Goal: Task Accomplishment & Management: Manage account settings

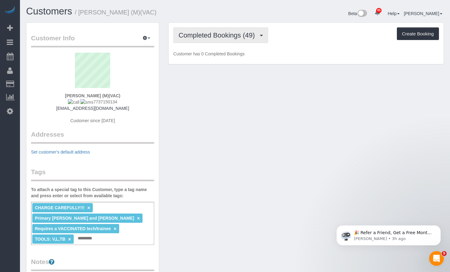
click at [227, 33] on span "Completed Bookings (49)" at bounding box center [217, 35] width 79 height 8
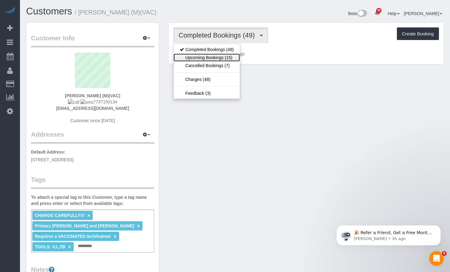
click at [216, 58] on link "Upcoming Bookings (15)" at bounding box center [207, 57] width 66 height 8
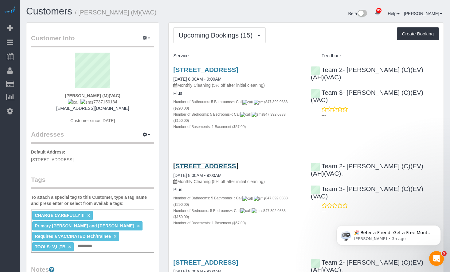
drag, startPoint x: 243, startPoint y: 150, endPoint x: 228, endPoint y: 154, distance: 15.2
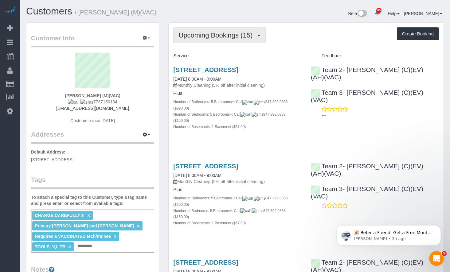
click at [199, 41] on button "Upcoming Bookings (15)" at bounding box center [219, 35] width 92 height 16
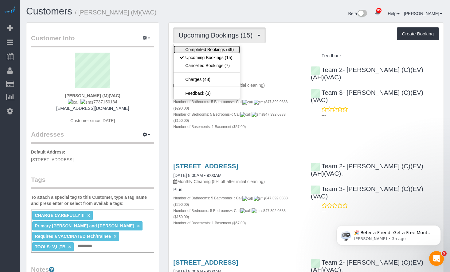
click at [201, 52] on link "Completed Bookings (49)" at bounding box center [207, 49] width 66 height 8
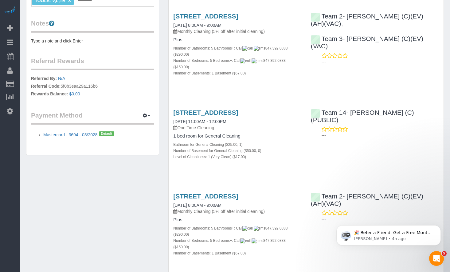
scroll to position [92, 0]
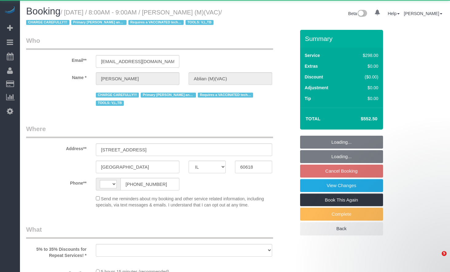
select select "IL"
select select "string:fspay"
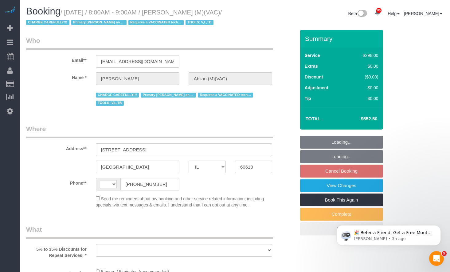
select select "string:US"
select select "object:834"
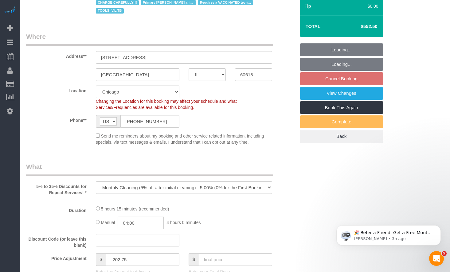
select select "5"
select select "1"
select select "number:1"
select select "number:58"
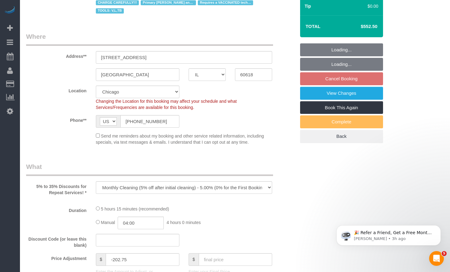
select select "number:139"
select select "number:104"
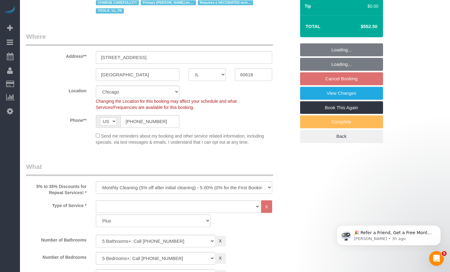
select select "object:1172"
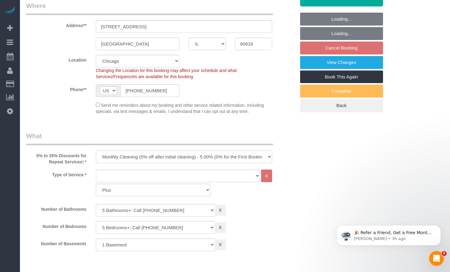
select select "spot1"
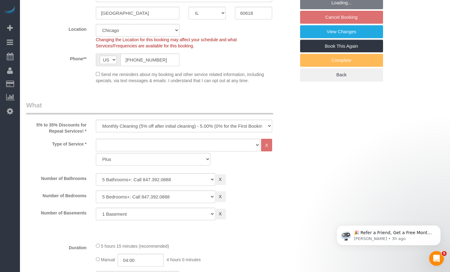
select select "5"
select select "1"
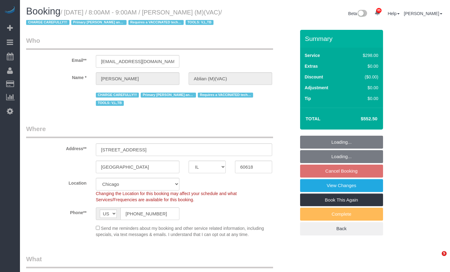
select select "IL"
select select "string:fspay"
select select "number:1"
select select "number:58"
select select "number:139"
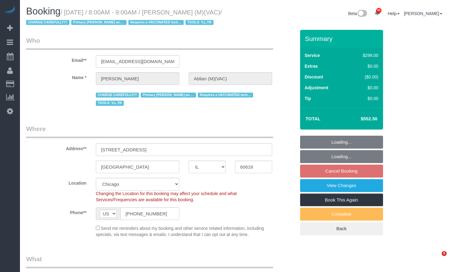
select select "number:104"
select select "spot1"
select select "object:1172"
select select "5"
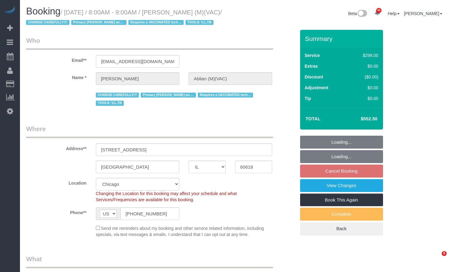
select select "1"
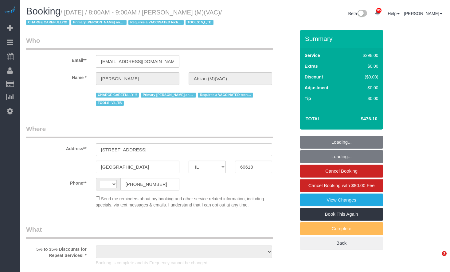
select select "IL"
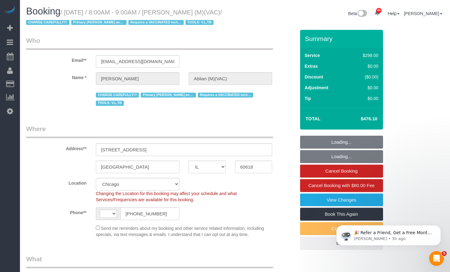
select select "5"
select select "1"
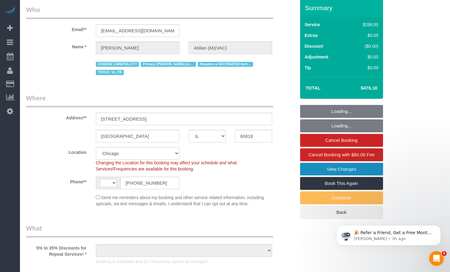
select select "string:US"
select select "number:1"
select select "number:58"
select select "number:139"
select select "number:104"
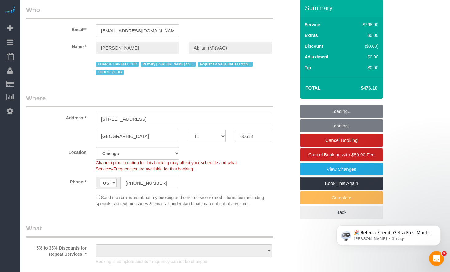
scroll to position [154, 0]
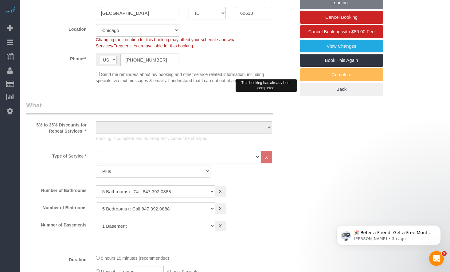
select select "spot1"
select select "5"
select select "1"
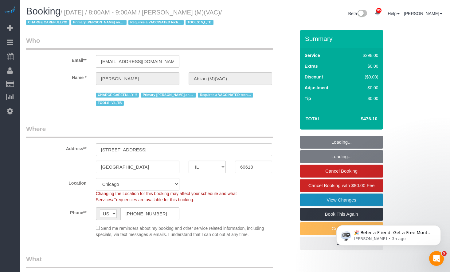
select select "object:1353"
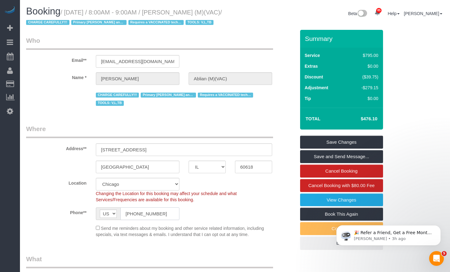
drag, startPoint x: 164, startPoint y: 223, endPoint x: 104, endPoint y: 219, distance: 60.9
click at [103, 219] on div "AF AL DZ AD AO AI AQ AG AR AM AW AU AT AZ BS BH BD BB BY BE BZ BJ BM BT BO BA B…" at bounding box center [138, 213] width 84 height 13
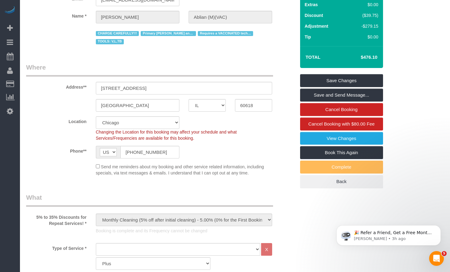
scroll to position [92, 0]
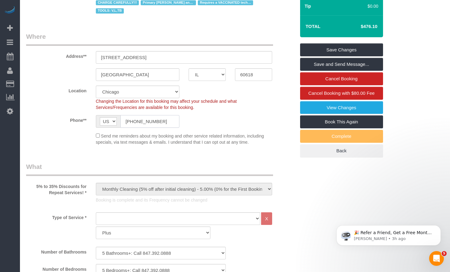
click at [168, 127] on input "(773) 715-0134" at bounding box center [149, 121] width 59 height 13
drag, startPoint x: 168, startPoint y: 131, endPoint x: 116, endPoint y: 128, distance: 51.4
click at [116, 127] on div "AF AL DZ AD AO AI AQ AG AR AM AW AU AT AZ BS BH BD BB BY BE BZ BJ BM BT BO BA B…" at bounding box center [138, 121] width 84 height 13
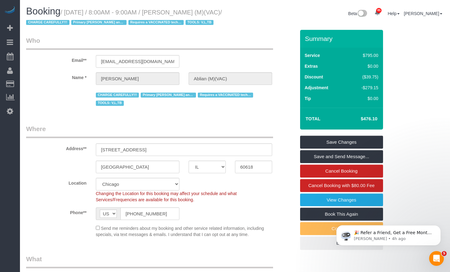
drag, startPoint x: 364, startPoint y: 130, endPoint x: 404, endPoint y: 131, distance: 39.6
click at [377, 126] on td "$476.10" at bounding box center [360, 118] width 40 height 15
drag, startPoint x: 369, startPoint y: 128, endPoint x: 382, endPoint y: 129, distance: 13.0
click at [382, 129] on div "Total $476.10" at bounding box center [341, 118] width 83 height 22
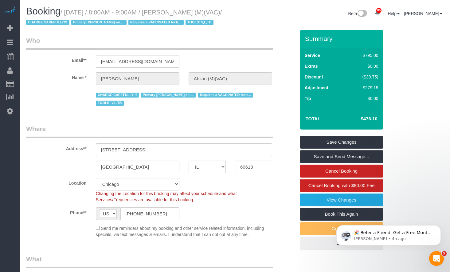
copy table "Total"
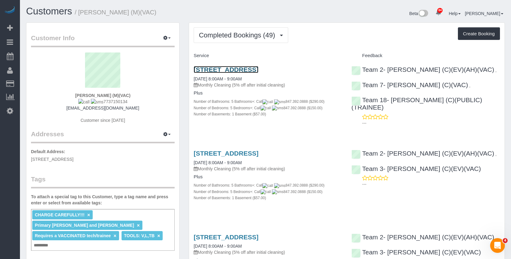
click at [257, 68] on link "[STREET_ADDRESS]" at bounding box center [226, 69] width 65 height 7
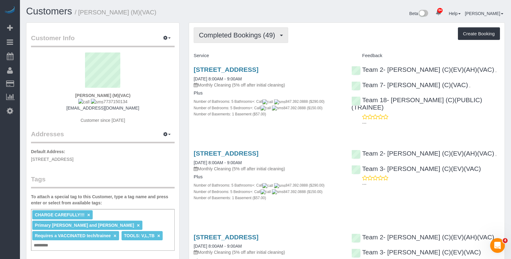
drag, startPoint x: 259, startPoint y: 67, endPoint x: 270, endPoint y: 34, distance: 34.5
click at [270, 34] on span "Completed Bookings (49)" at bounding box center [238, 35] width 79 height 8
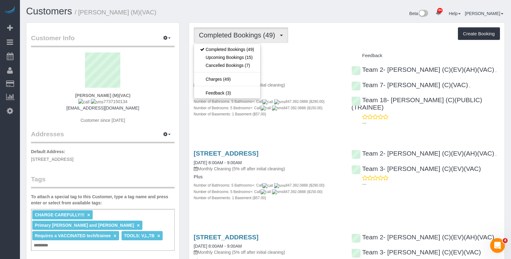
click at [334, 38] on div "Completed Bookings (49) Completed Bookings (49) Upcoming Bookings (15) Cancelle…" at bounding box center [347, 35] width 307 height 16
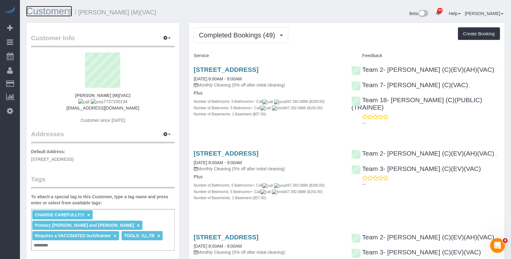
click at [54, 13] on link "Customers" at bounding box center [49, 11] width 46 height 11
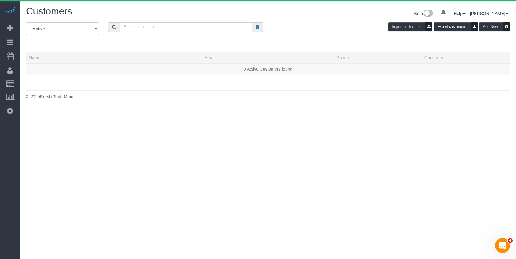
click at [140, 25] on input "text" at bounding box center [186, 27] width 132 height 10
paste input "Terry Guzowski"
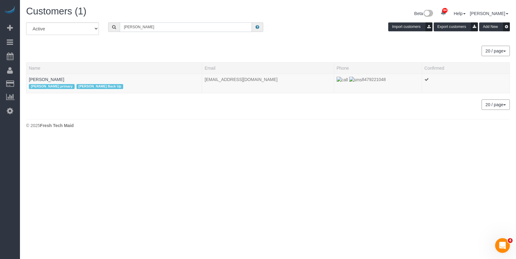
drag, startPoint x: 162, startPoint y: 31, endPoint x: 72, endPoint y: 16, distance: 91.8
click at [72, 16] on div "Customers (1) Beta 84 Your Notifications You have 0 alerts × You have 1 to char…" at bounding box center [268, 69] width 496 height 138
paste input "Anthony Chambers"
type input "Anthony Chambers"
click at [56, 81] on link "Anthony Chambers" at bounding box center [46, 79] width 35 height 5
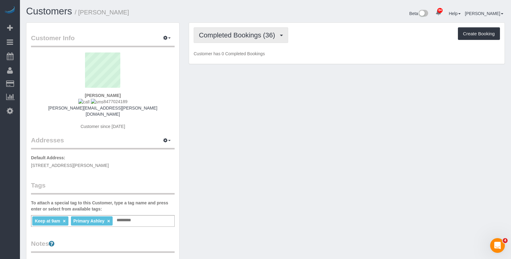
click at [266, 33] on span "Completed Bookings (36)" at bounding box center [238, 35] width 79 height 8
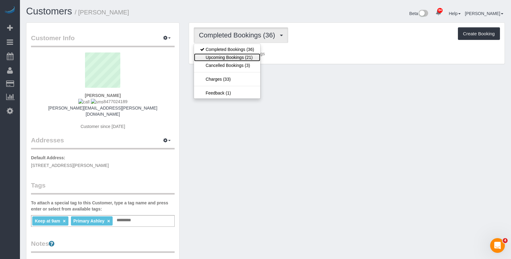
click at [248, 56] on link "Upcoming Bookings (21)" at bounding box center [227, 57] width 66 height 8
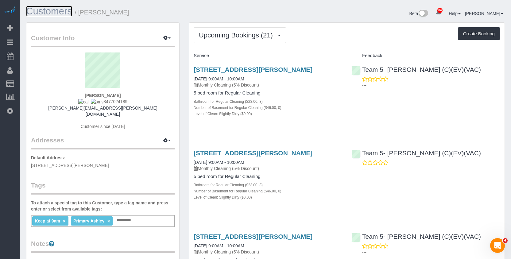
click at [49, 12] on link "Customers" at bounding box center [49, 11] width 46 height 11
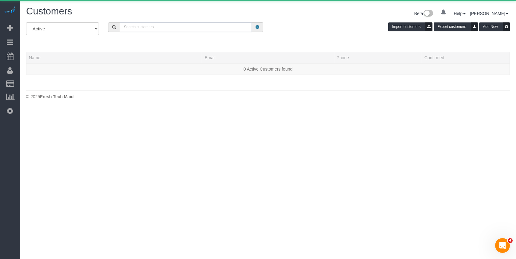
click at [176, 26] on input "text" at bounding box center [186, 27] width 132 height 10
paste input "Freda Cai"
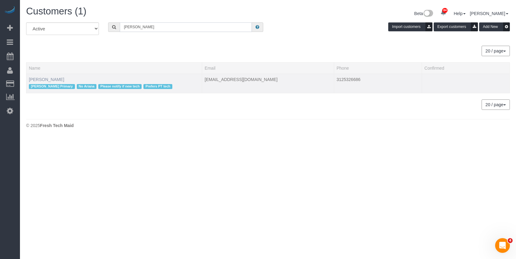
type input "Freda Cai"
click at [34, 81] on link "Freda Cai" at bounding box center [46, 79] width 35 height 5
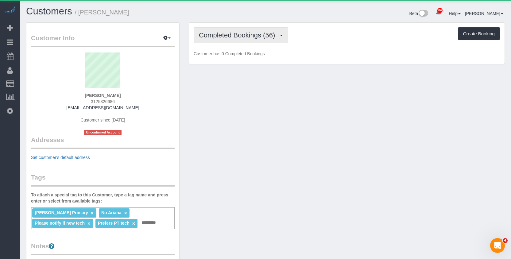
click at [235, 38] on span "Completed Bookings (56)" at bounding box center [238, 35] width 79 height 8
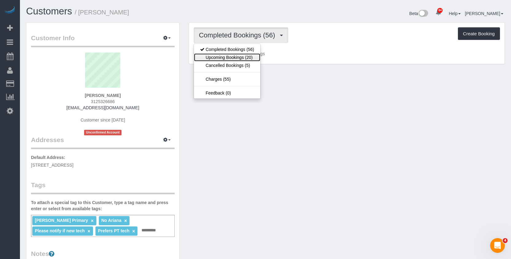
click at [239, 58] on link "Upcoming Bookings (20)" at bounding box center [227, 57] width 66 height 8
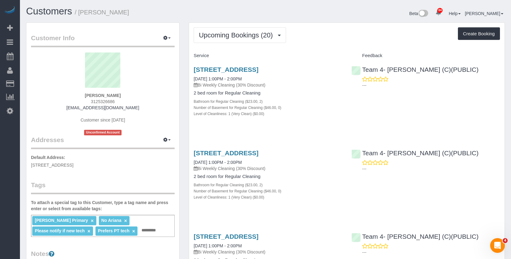
click at [217, 9] on h1 "Customers / Freda Cai" at bounding box center [143, 11] width 235 height 10
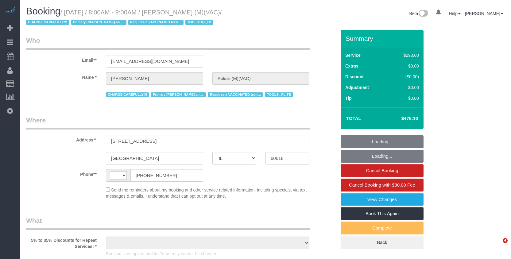
select select "IL"
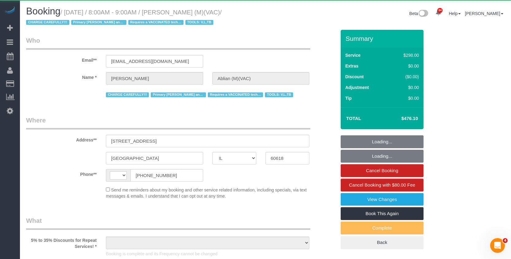
select select "string:US"
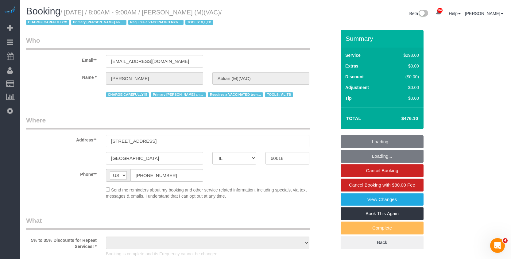
scroll to position [61, 0]
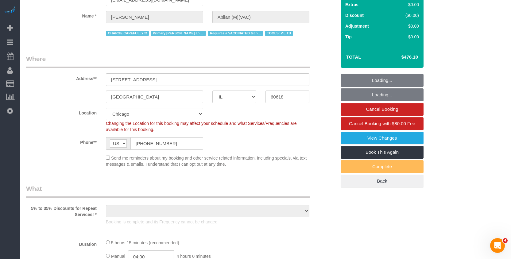
select select "5"
select select "1"
select select "object:1168"
select select "string:fspay-0140d564-5898-4c2e-8414-a536f55058e3"
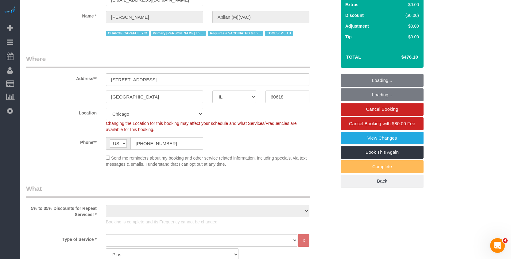
select select "spot1"
select select "number:1"
select select "number:58"
select select "number:139"
select select "number:104"
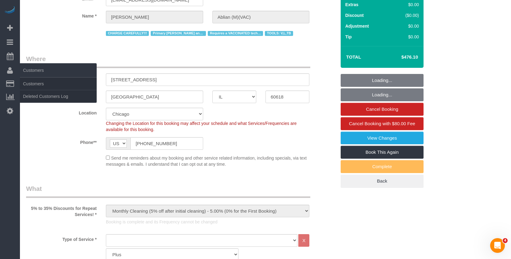
select select "5"
select select "1"
select select "object:1343"
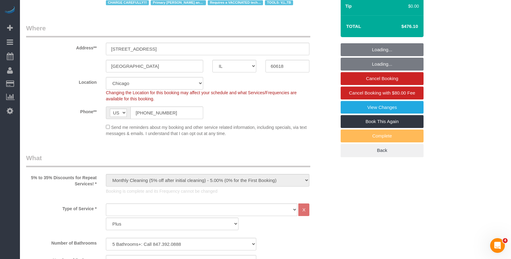
scroll to position [123, 0]
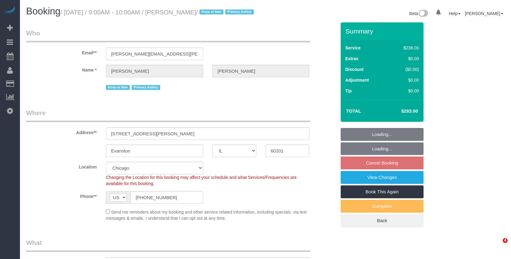
select select "IL"
select select "number:1"
select select "number:65"
select select "number:139"
select select "number:104"
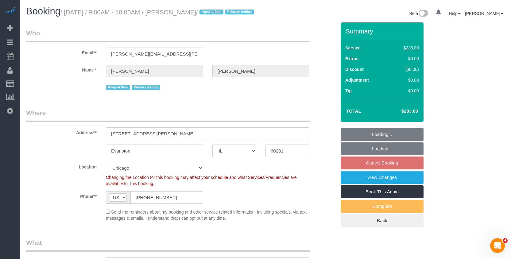
select select "object:1164"
select select "512"
select select "3"
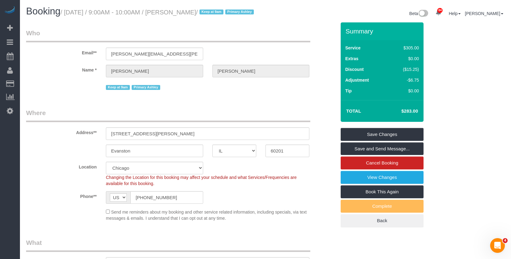
drag, startPoint x: 402, startPoint y: 116, endPoint x: 413, endPoint y: 116, distance: 10.7
click at [413, 114] on h4 "$283.00" at bounding box center [400, 111] width 35 height 5
copy h4 "$283."
drag, startPoint x: 176, startPoint y: 13, endPoint x: 224, endPoint y: 13, distance: 47.9
click at [224, 13] on small "/ October 14, 2025 / 9:00AM - 10:00AM / Anthony Chambers / Keep at 9am Primary …" at bounding box center [158, 12] width 195 height 7
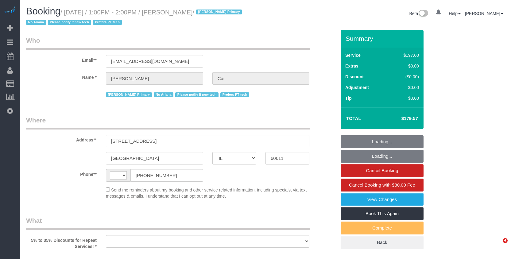
select select "IL"
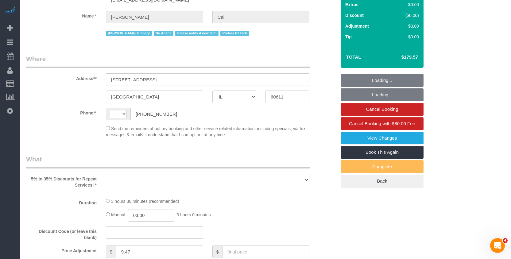
select select "string:[GEOGRAPHIC_DATA]"
select select "object:827"
select select "string:fspay-6523100f-9939-46b0-8440-4b9bbc7e2060"
select select "512"
select select "2"
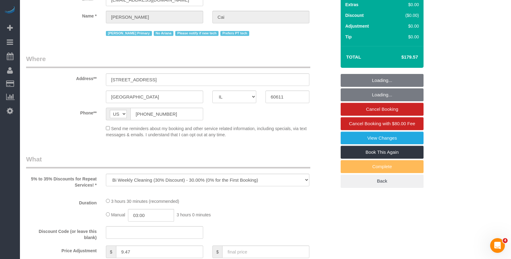
select select "spot1"
select select "number:1"
select select "number:58"
select select "number:139"
select select "number:106"
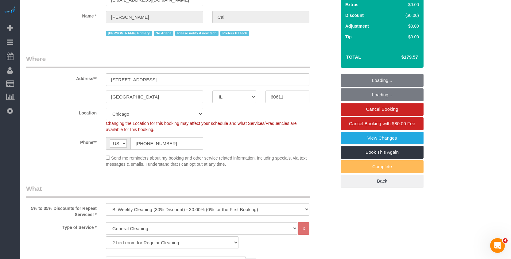
select select "object:1298"
drag, startPoint x: 402, startPoint y: 56, endPoint x: 417, endPoint y: 57, distance: 15.7
click at [417, 57] on h4 "$179.57" at bounding box center [400, 57] width 35 height 5
select select "2"
copy h4 "$179.57"
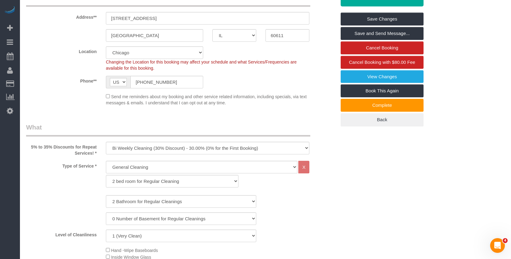
scroll to position [92, 0]
